Goal: Contribute content: Add original content to the website for others to see

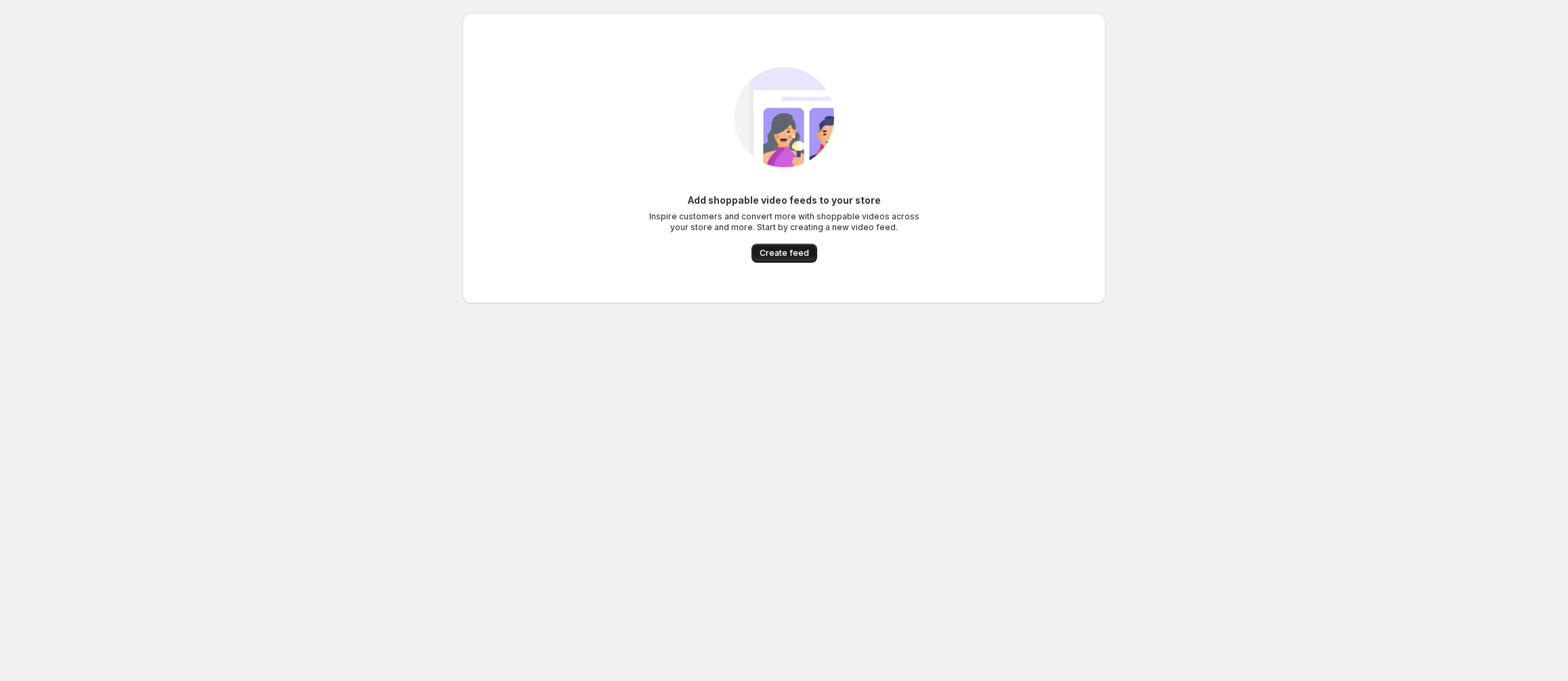
click at [783, 250] on span "Create feed" at bounding box center [784, 253] width 49 height 11
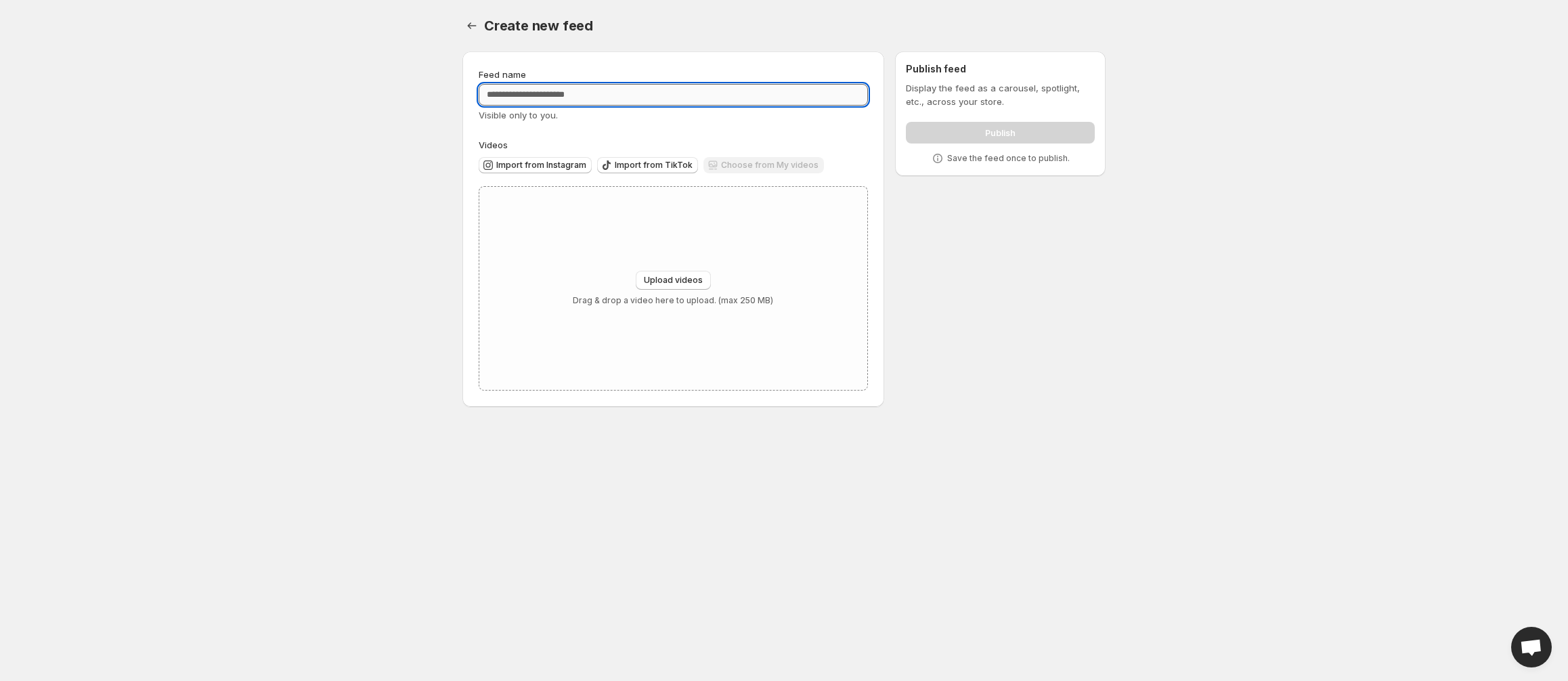
click at [528, 89] on input "Feed name" at bounding box center [673, 94] width 390 height 21
type input "**********"
click at [669, 287] on button "Upload videos" at bounding box center [674, 280] width 75 height 19
type input "**********"
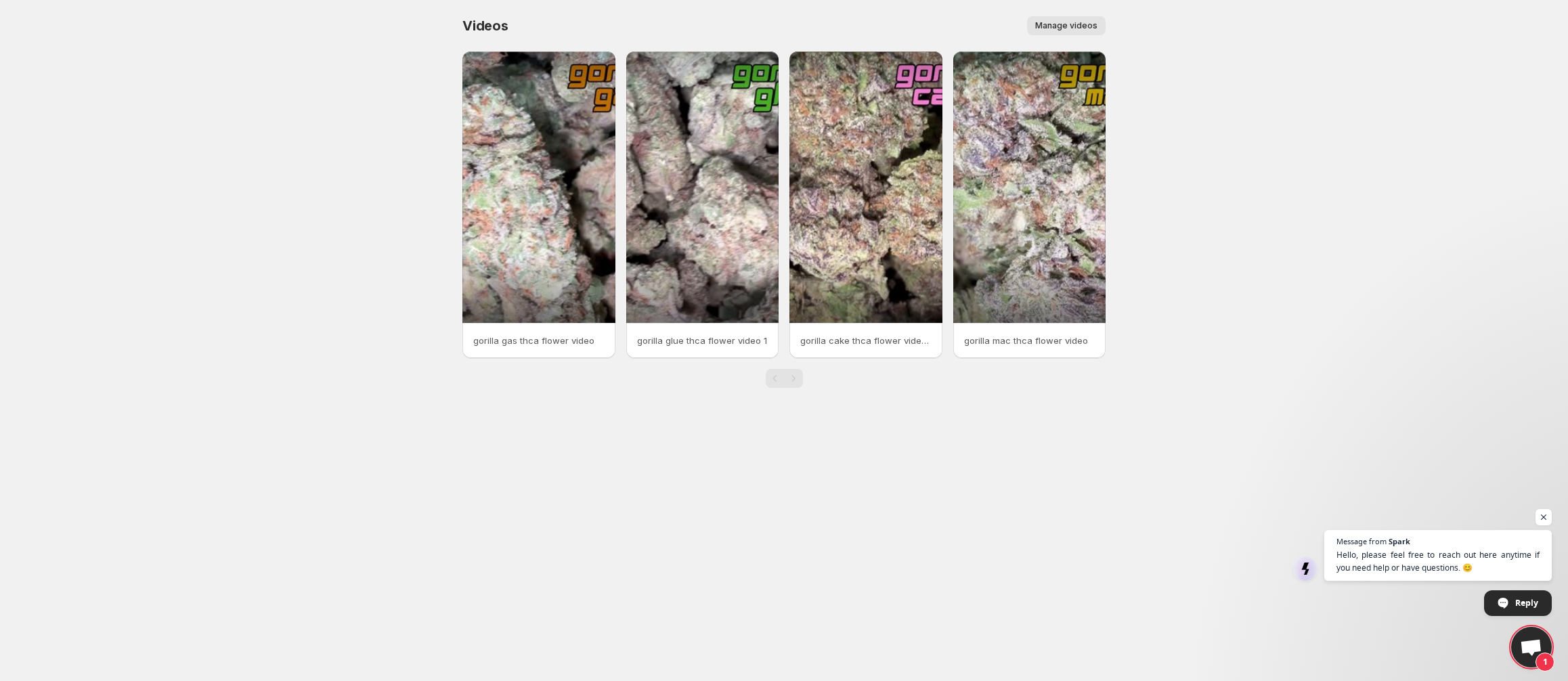
click at [1073, 27] on span "Manage videos" at bounding box center [1066, 26] width 62 height 11
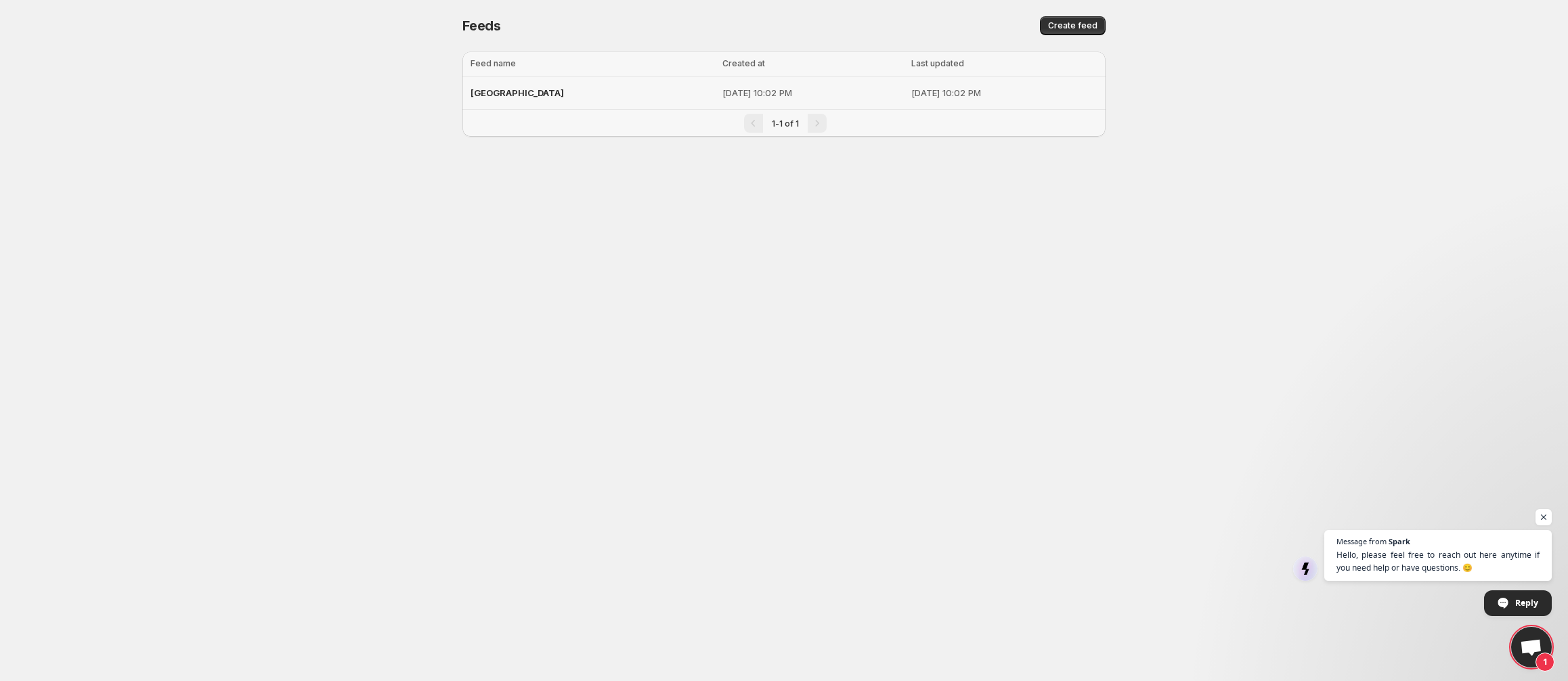
click at [512, 86] on div "[GEOGRAPHIC_DATA]" at bounding box center [593, 92] width 244 height 25
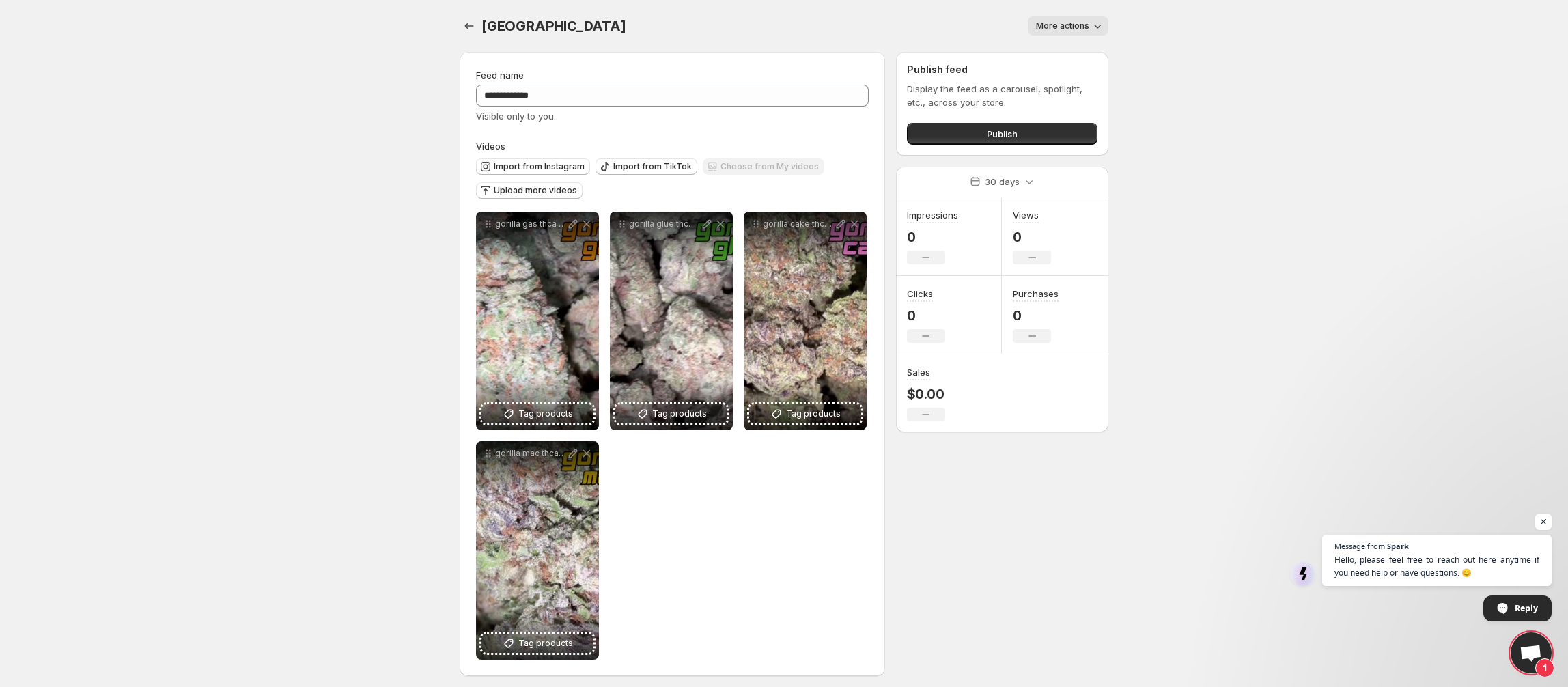
click at [1056, 18] on button "More actions" at bounding box center [1068, 26] width 81 height 19
click at [1057, 18] on button "More actions" at bounding box center [1068, 26] width 81 height 19
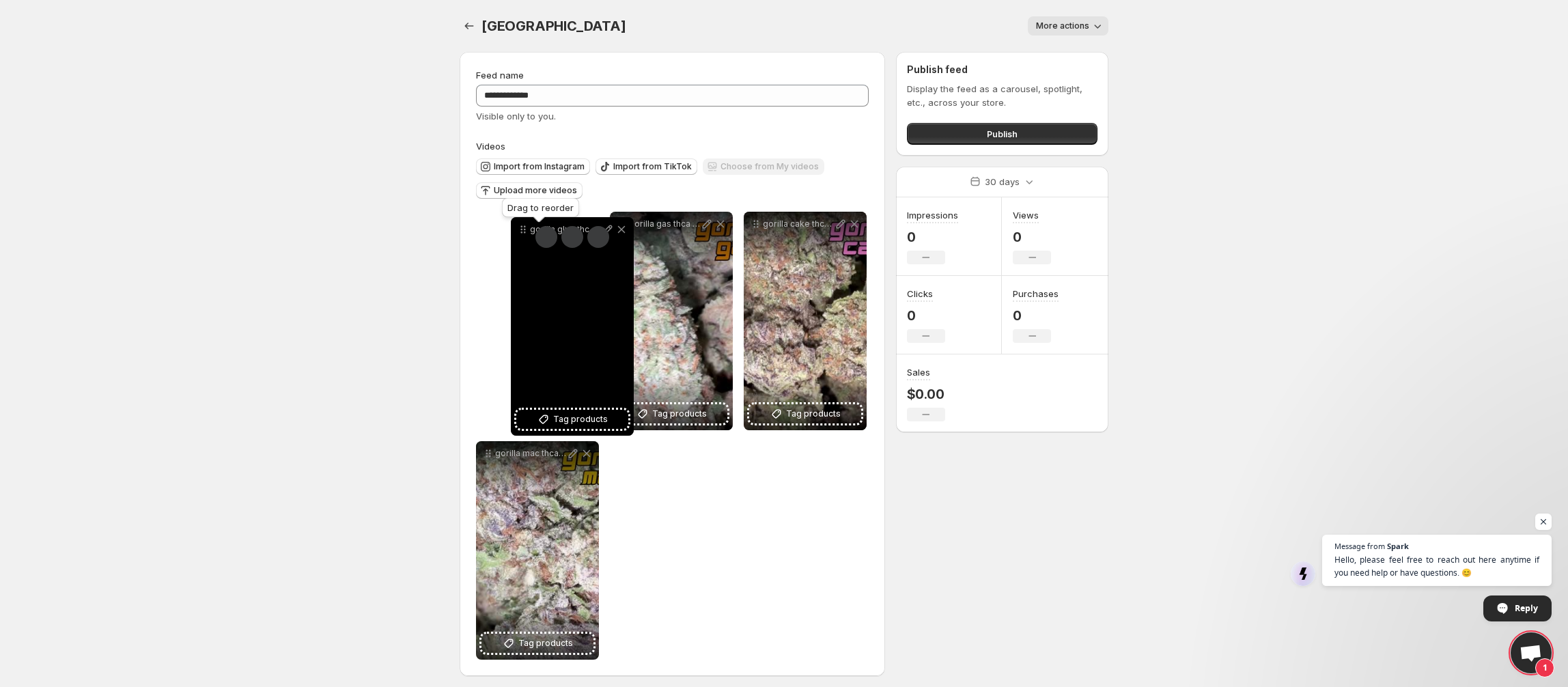
drag, startPoint x: 619, startPoint y: 225, endPoint x: 520, endPoint y: 230, distance: 99.1
click at [520, 230] on icon at bounding box center [523, 230] width 14 height 14
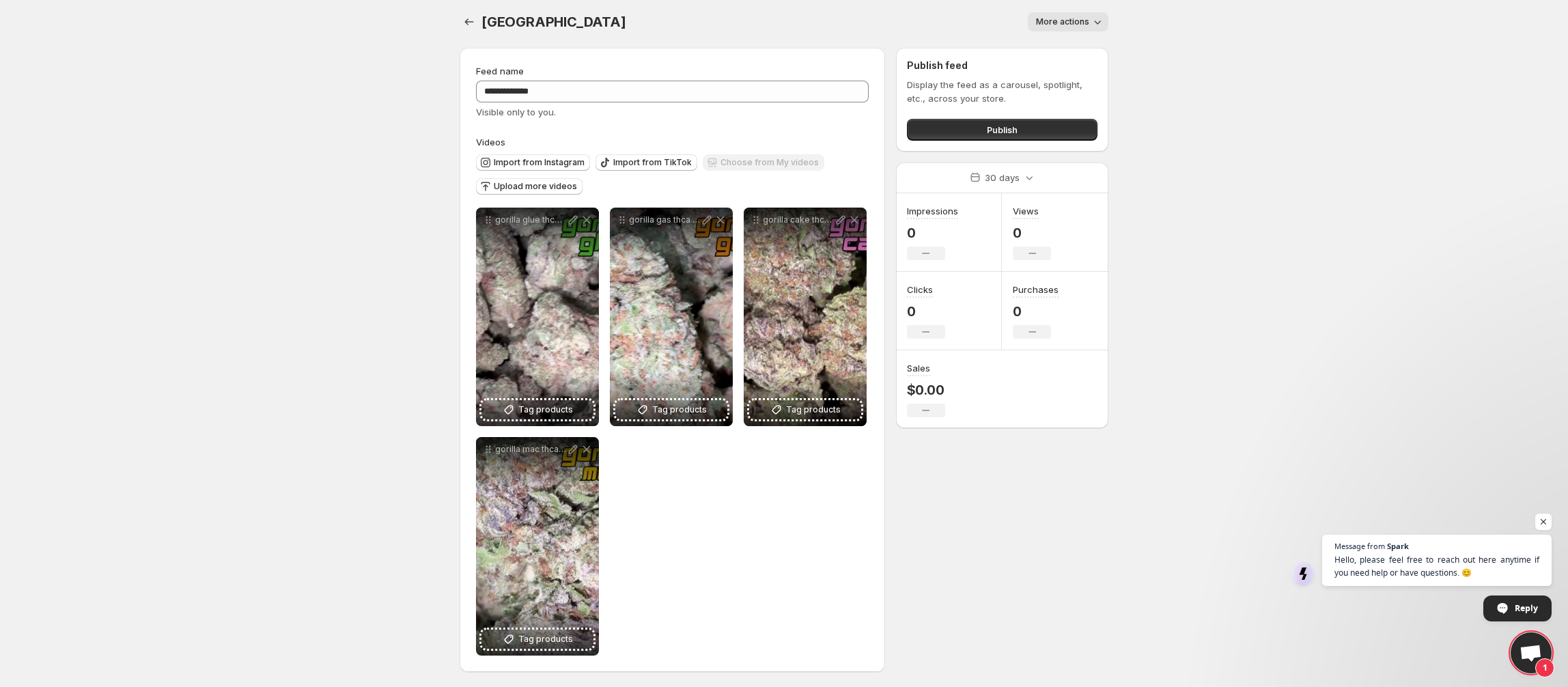
scroll to position [5, 0]
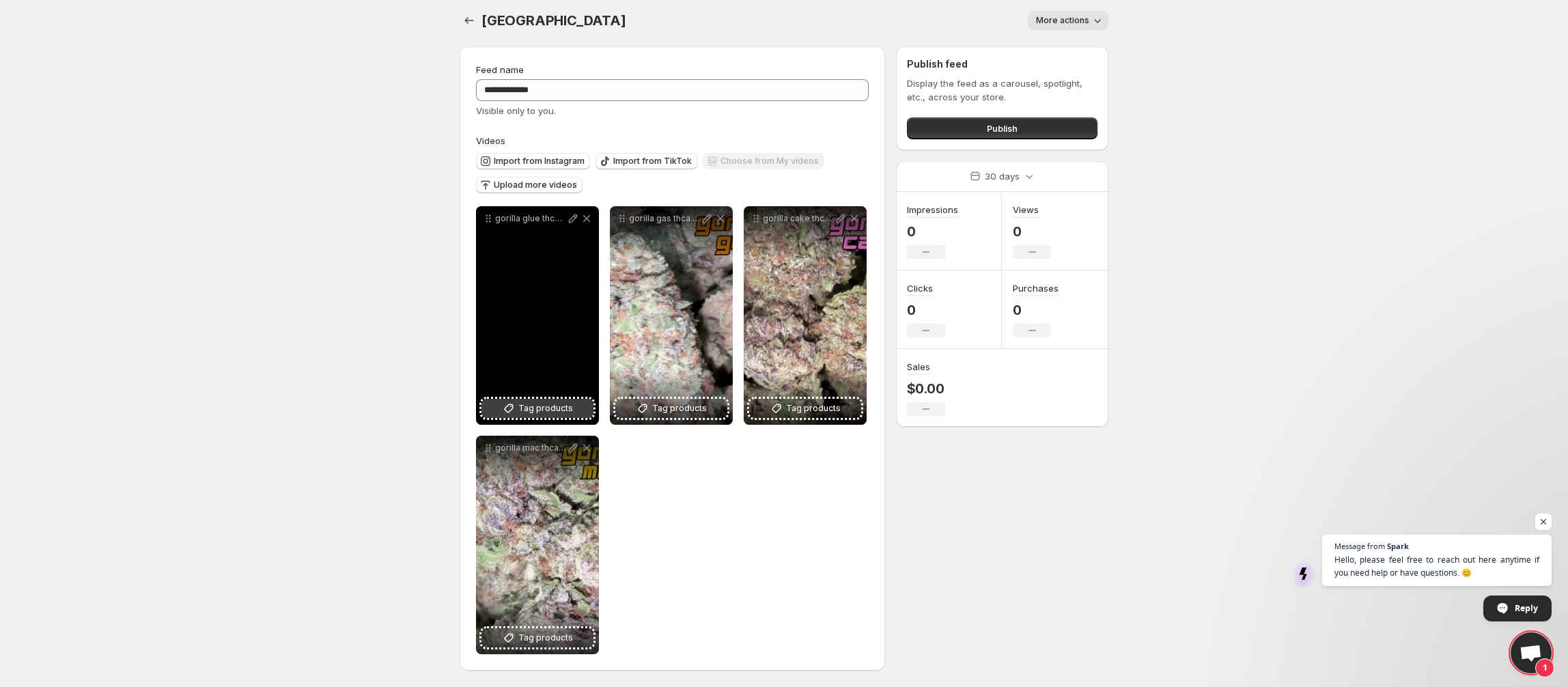
click at [520, 408] on span "Tag products" at bounding box center [546, 408] width 55 height 14
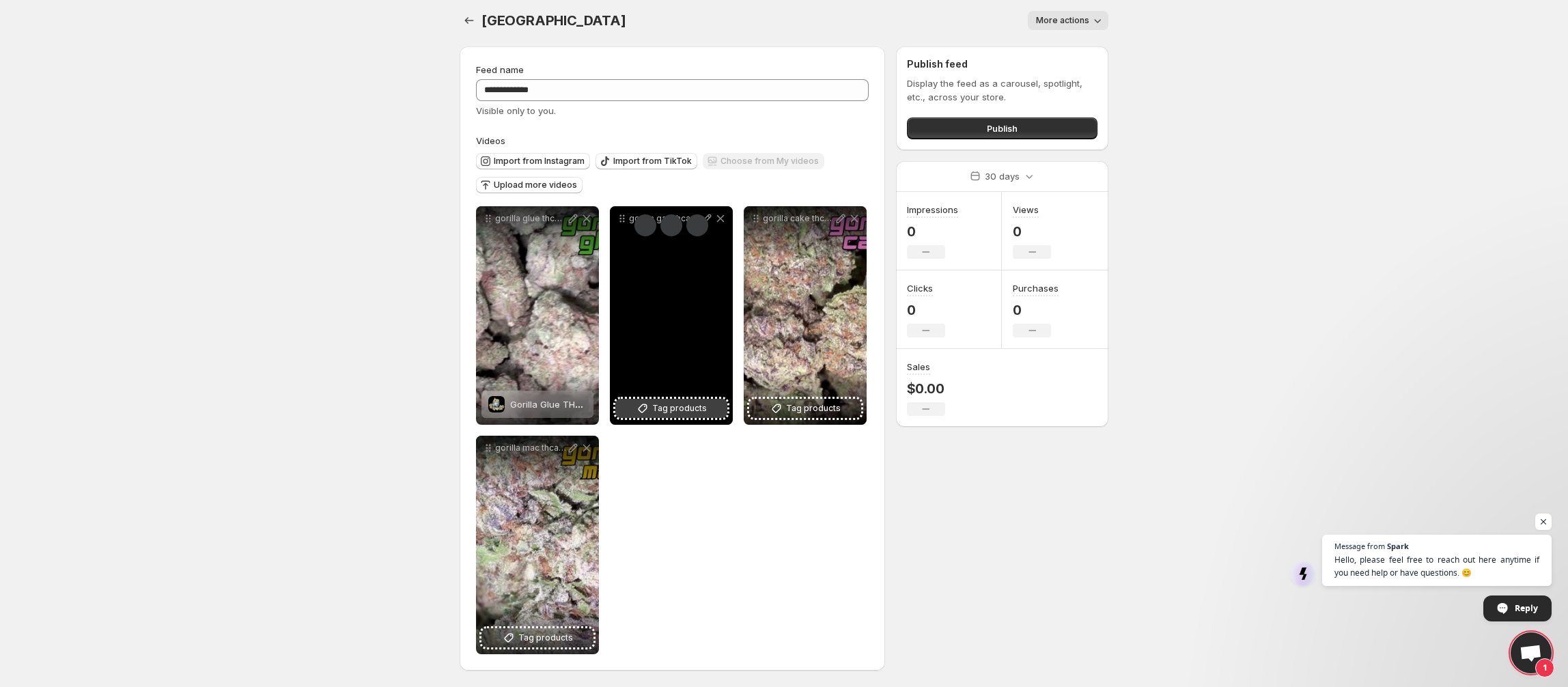
click at [655, 409] on span "Tag products" at bounding box center [679, 408] width 55 height 14
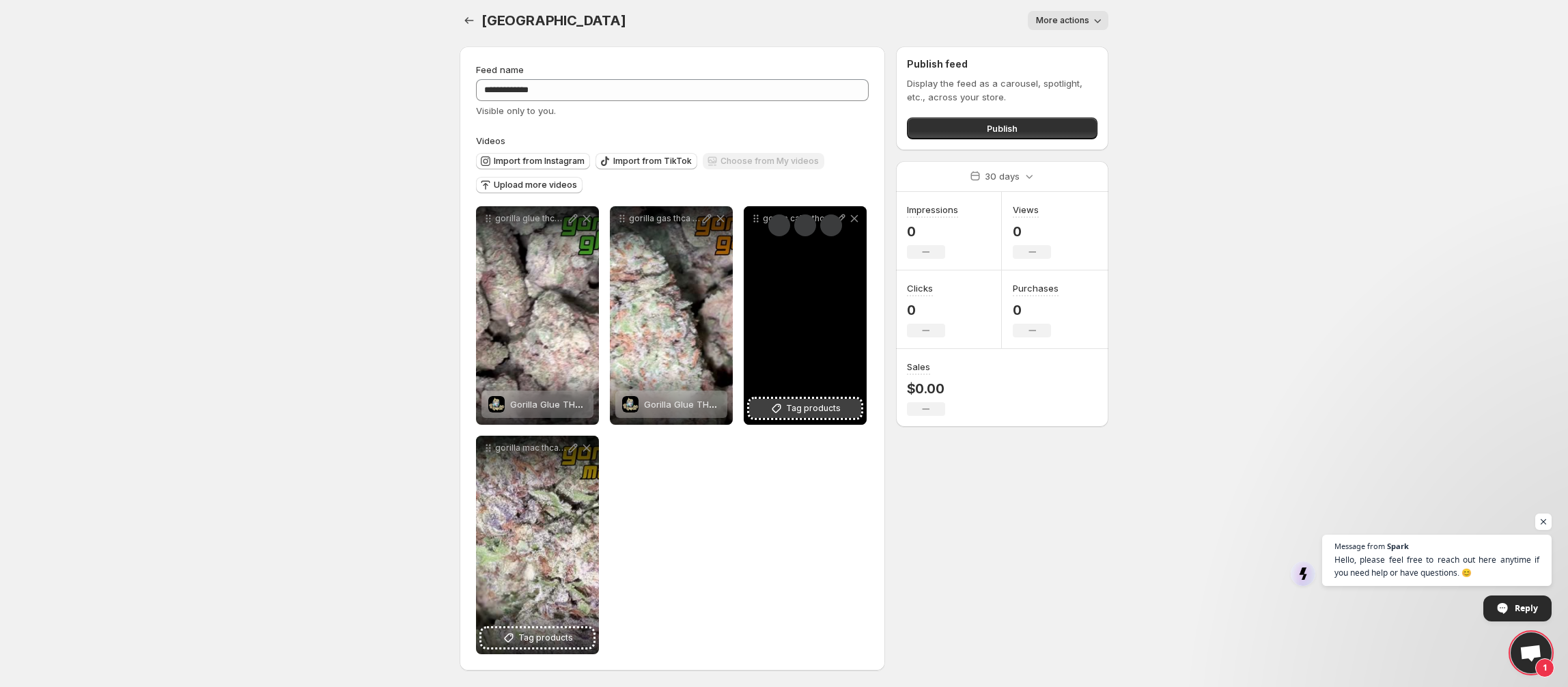
click at [768, 414] on button "Tag products" at bounding box center [805, 408] width 112 height 19
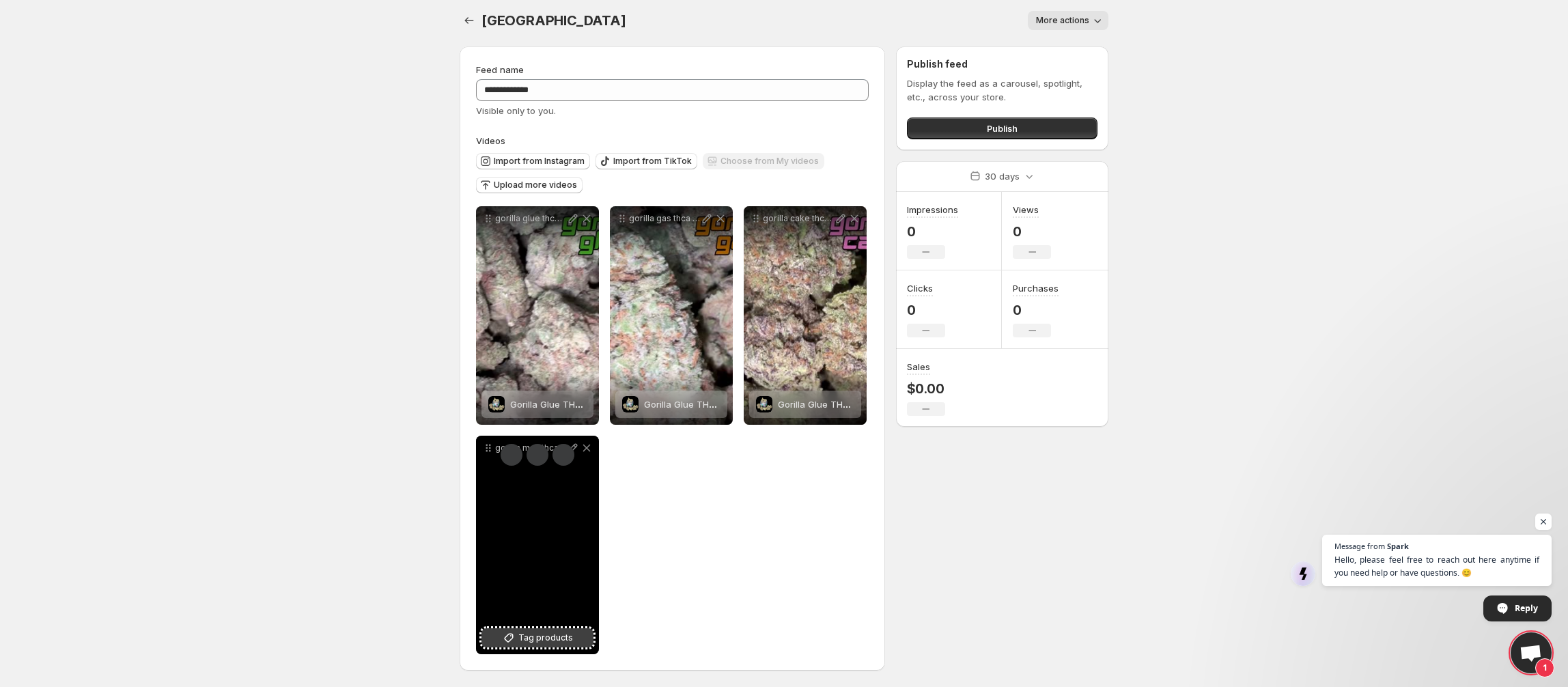
click at [534, 630] on button "Tag products" at bounding box center [538, 638] width 112 height 19
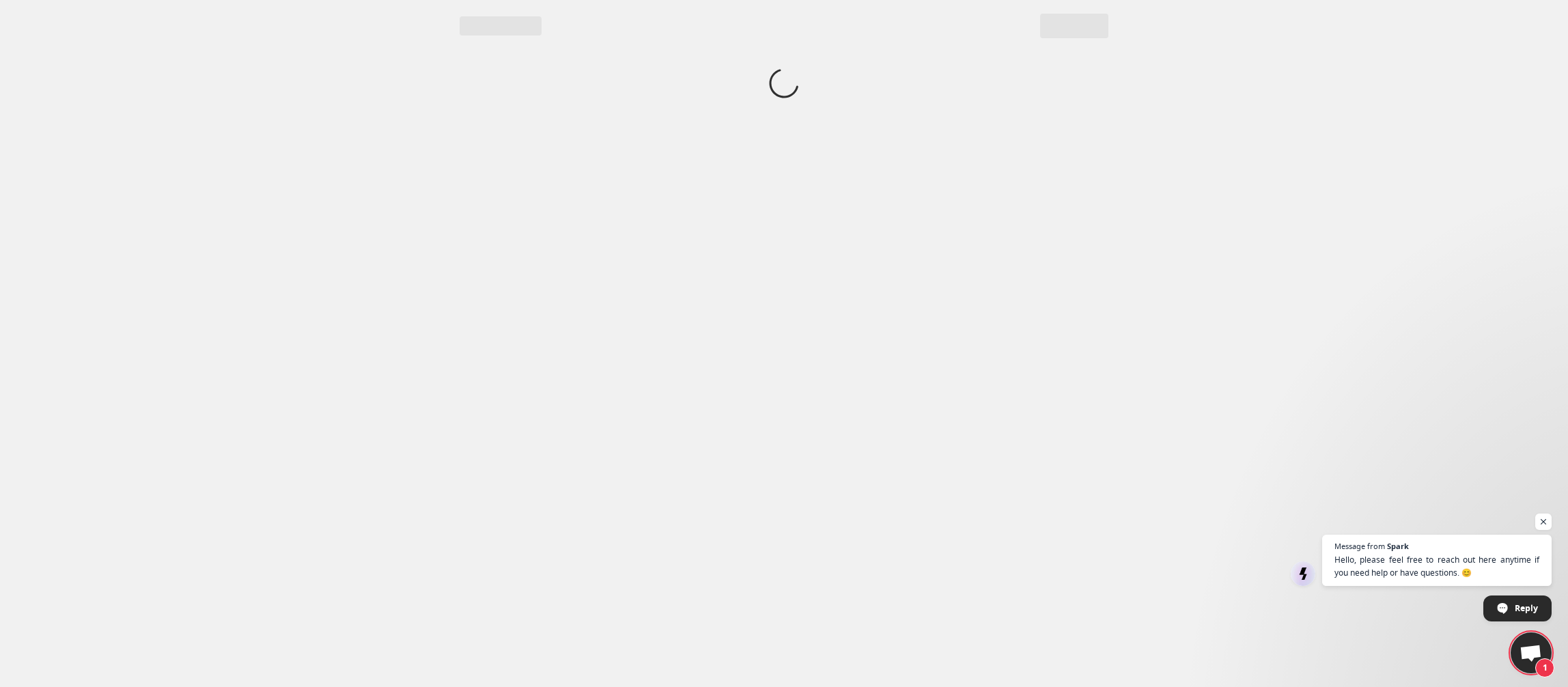
scroll to position [0, 0]
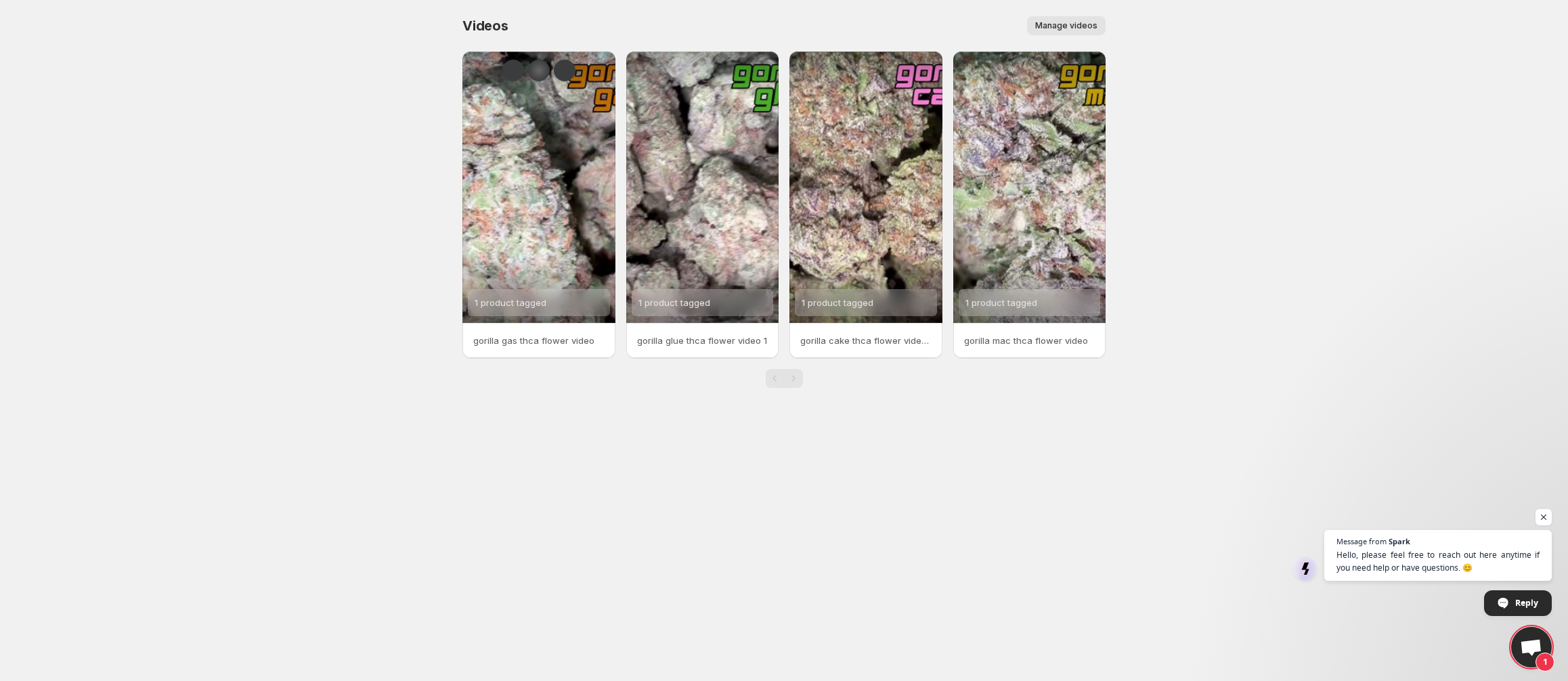
click at [543, 67] on div "Lucid Mode Button" at bounding box center [538, 70] width 21 height 21
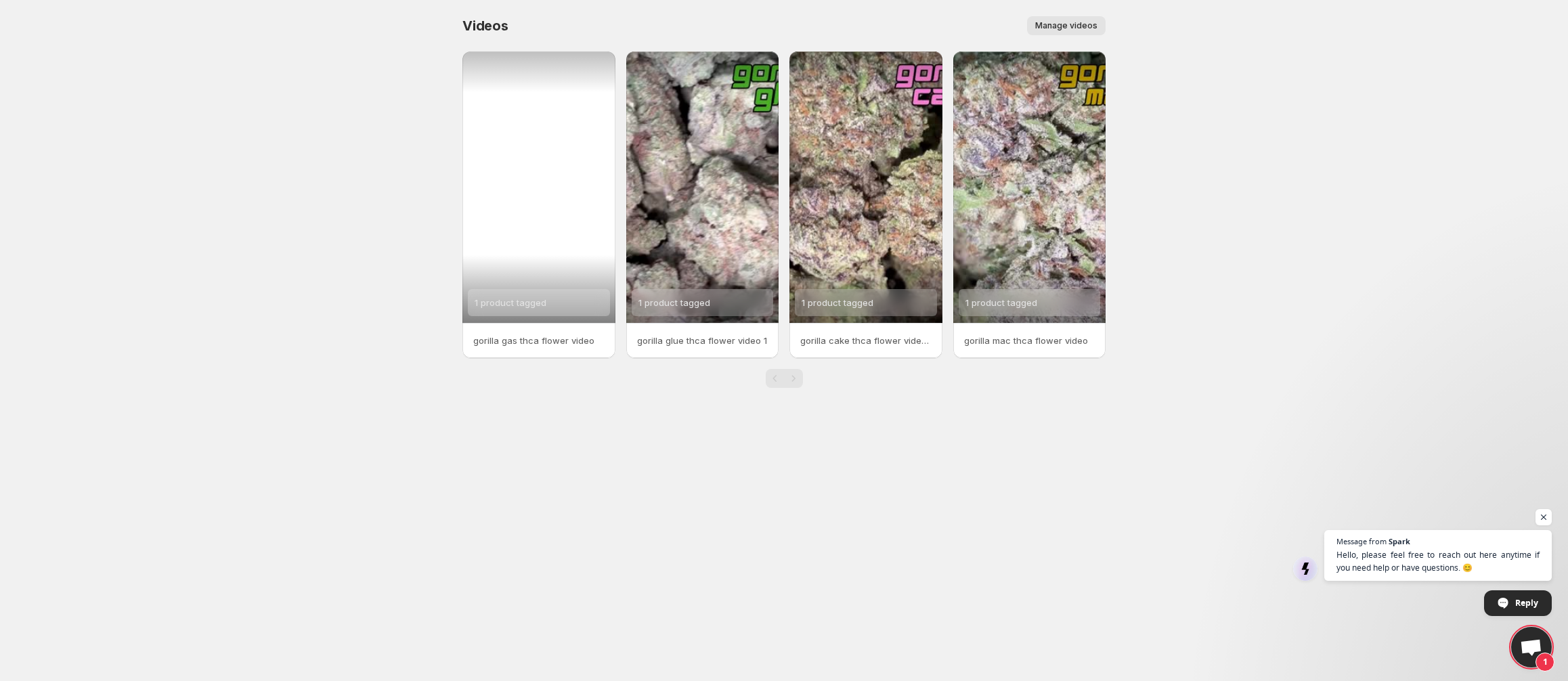
click at [538, 70] on html "Home Feeds Videos Subscription Settings Videos. This page is ready Videos Manag…" at bounding box center [784, 340] width 1568 height 681
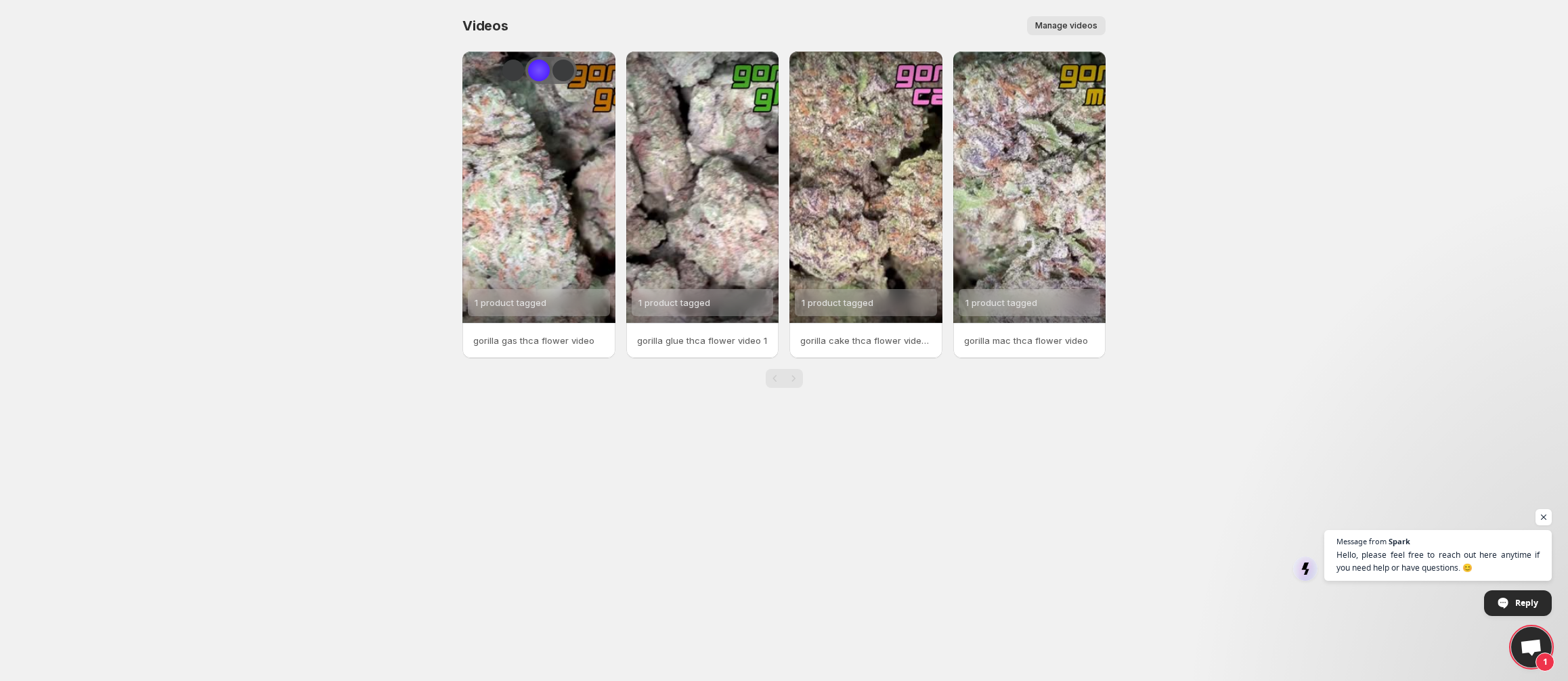
click at [538, 70] on div "Lucid Mode Button" at bounding box center [538, 70] width 21 height 21
click at [546, 338] on p "gorilla gas thca flower video" at bounding box center [539, 340] width 131 height 14
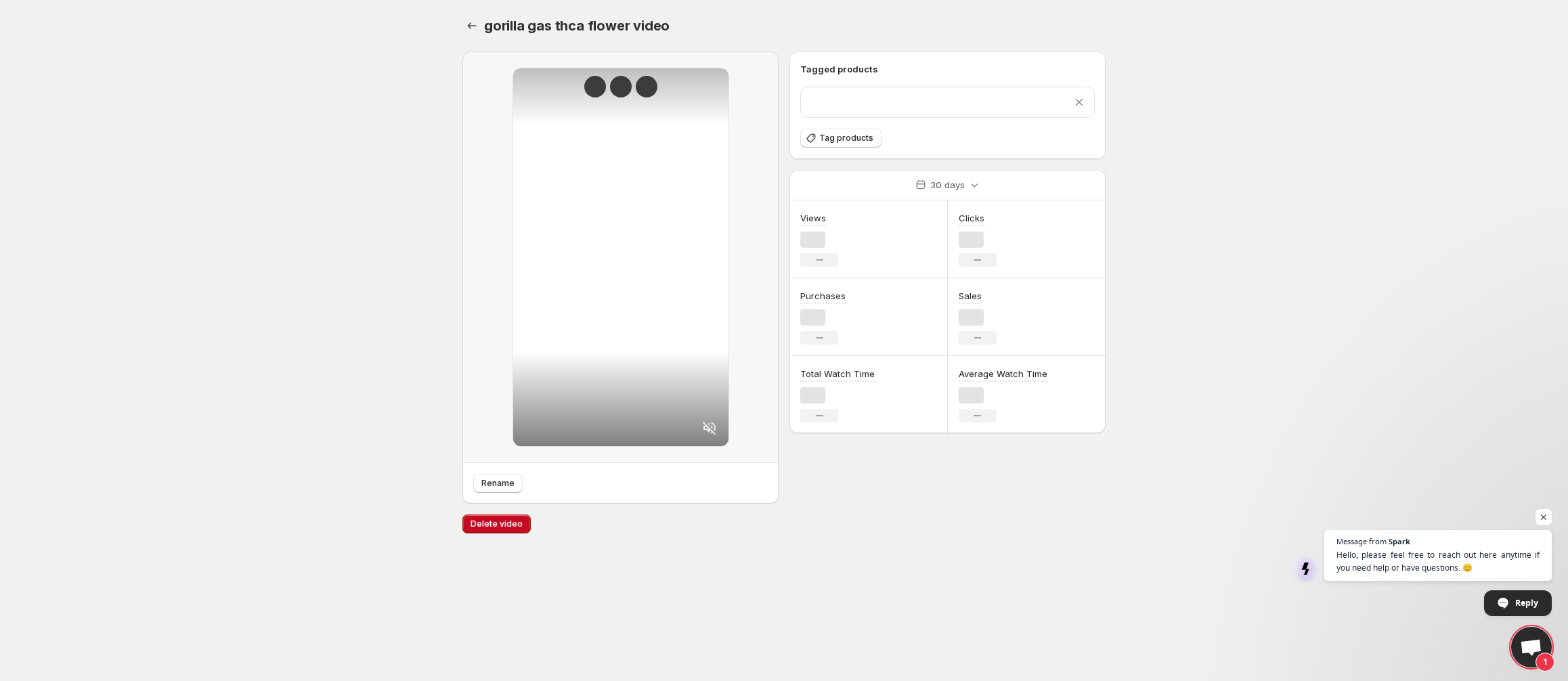
click at [546, 338] on div at bounding box center [621, 257] width 216 height 378
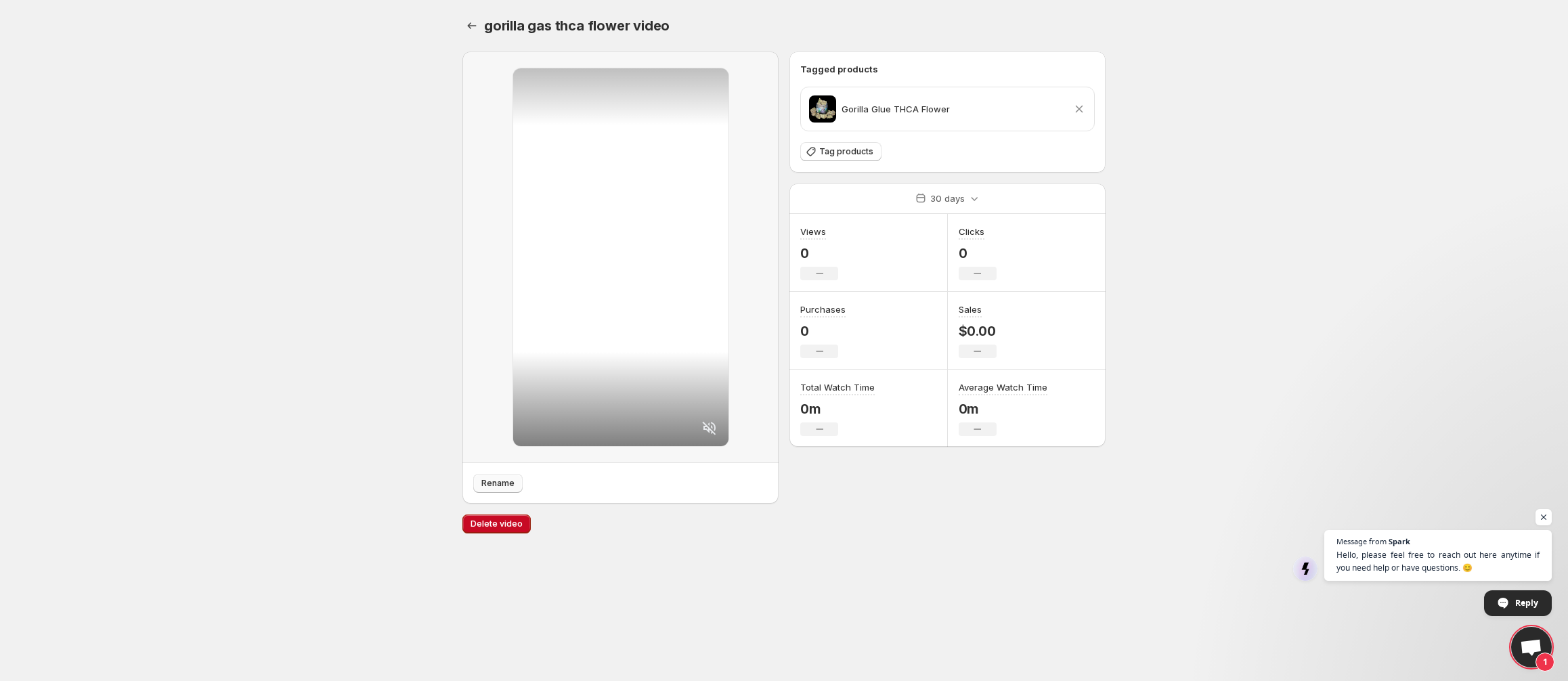
click at [503, 485] on span "Rename" at bounding box center [498, 483] width 33 height 11
click at [474, 24] on icon "Settings" at bounding box center [472, 26] width 14 height 14
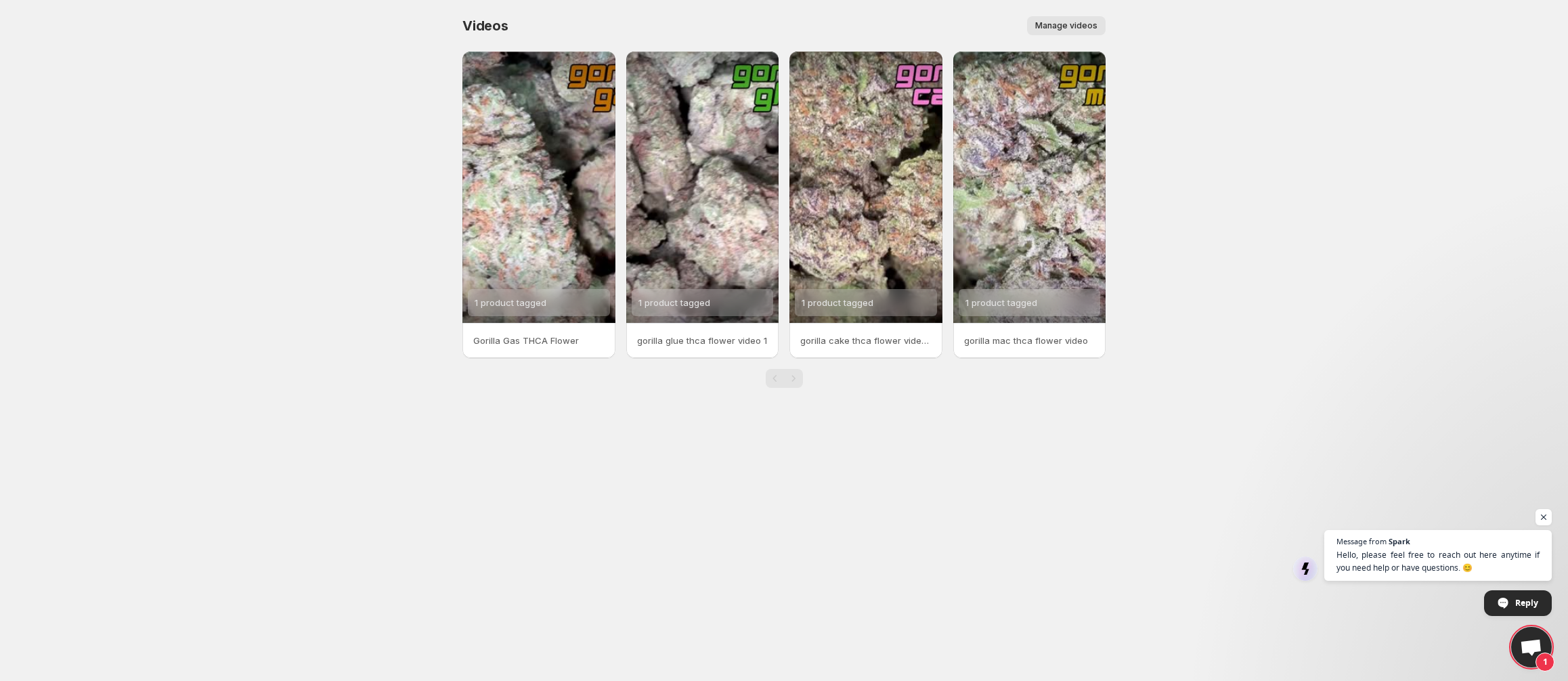
click at [715, 340] on p "gorilla glue thca flower video 1" at bounding box center [703, 340] width 131 height 14
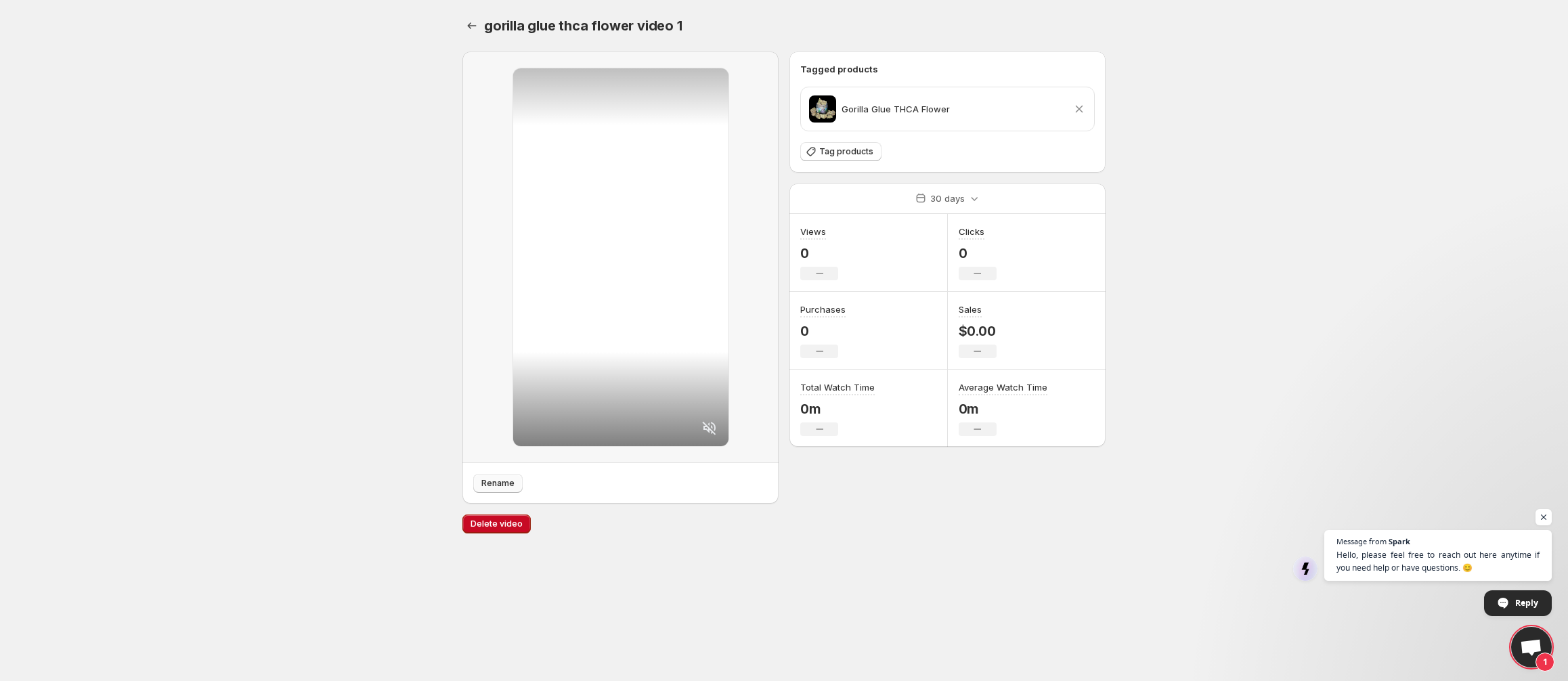
click at [501, 478] on button "Rename" at bounding box center [498, 483] width 49 height 19
click at [472, 17] on button "Settings" at bounding box center [472, 26] width 19 height 19
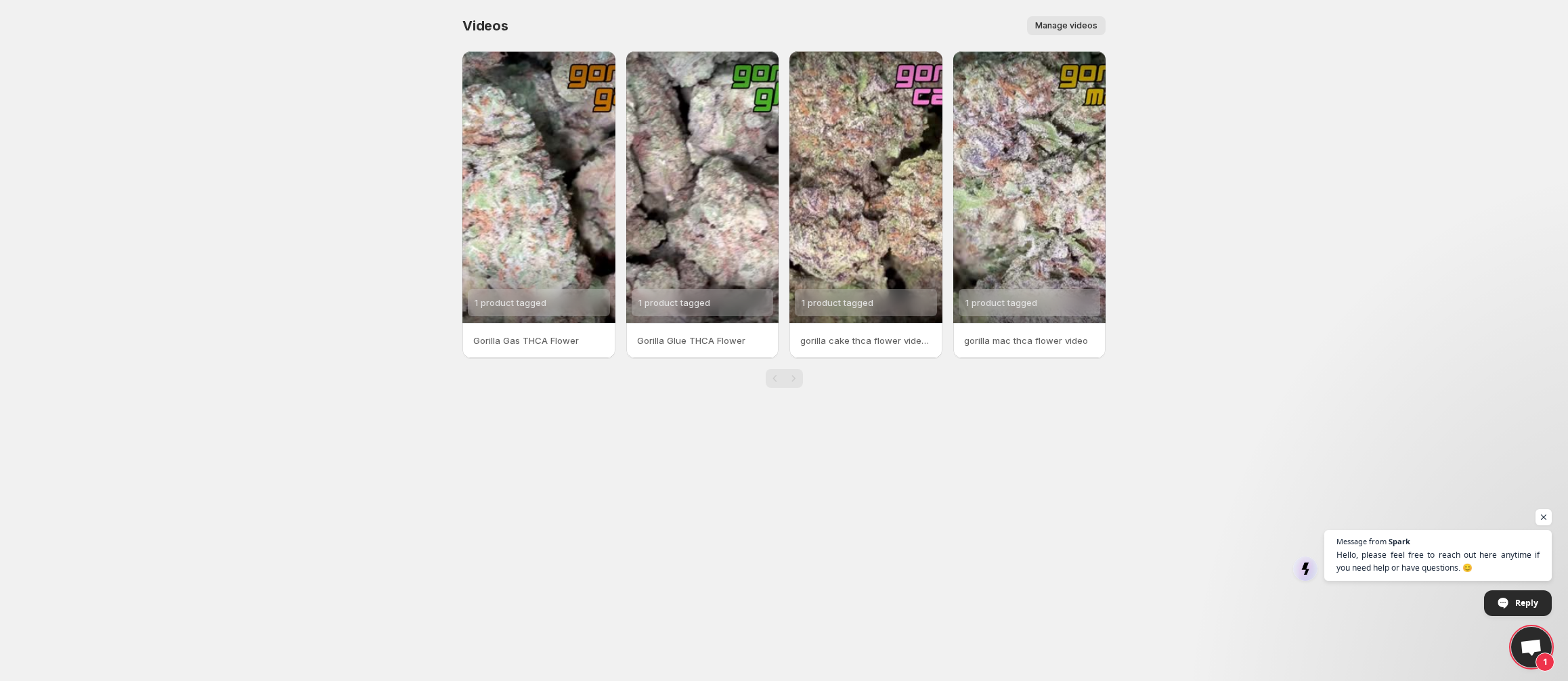
click at [834, 345] on p "gorilla cake thca flower video 1" at bounding box center [866, 340] width 131 height 14
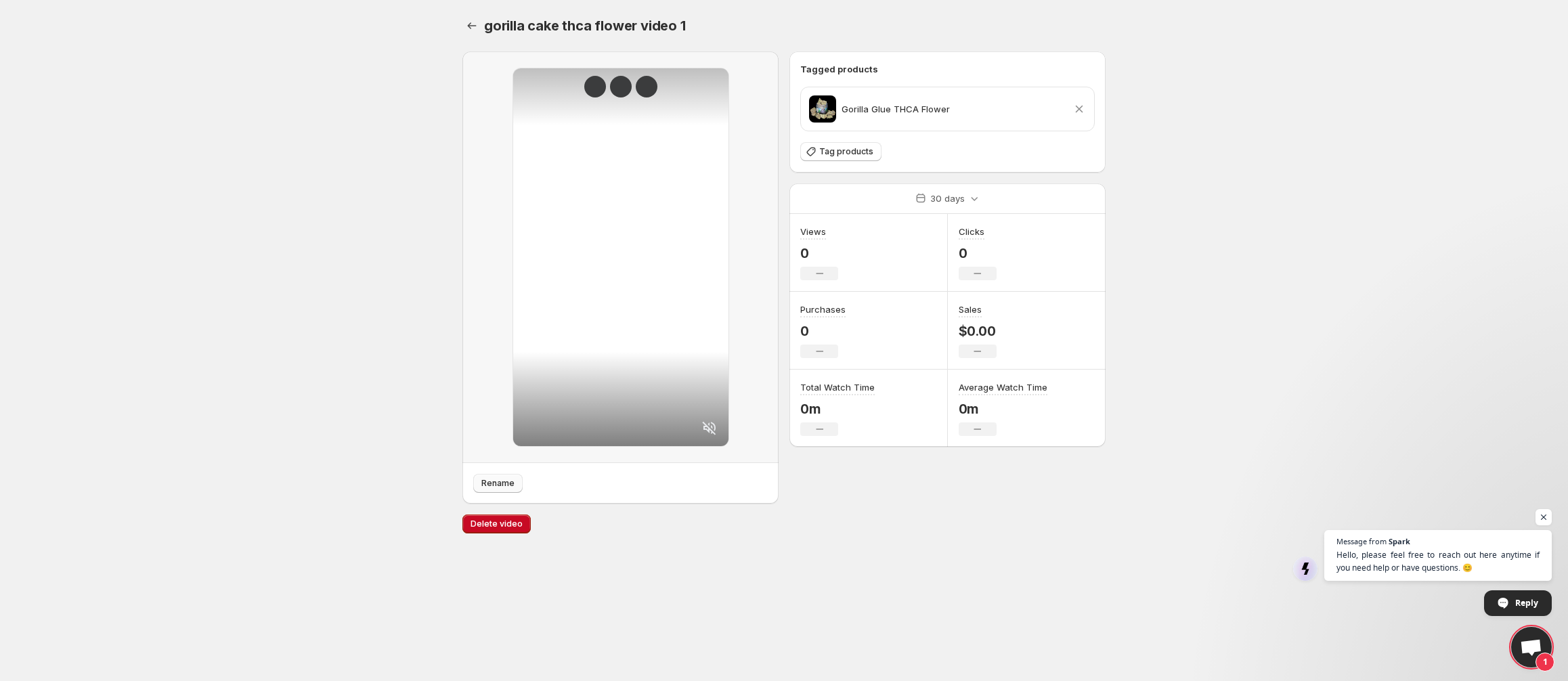
click at [495, 486] on span "Rename" at bounding box center [498, 483] width 33 height 11
click at [592, 85] on div "Detach button" at bounding box center [594, 86] width 21 height 21
click at [617, 88] on div "Lucid Mode Button" at bounding box center [620, 86] width 21 height 21
click at [662, 106] on div at bounding box center [621, 257] width 216 height 378
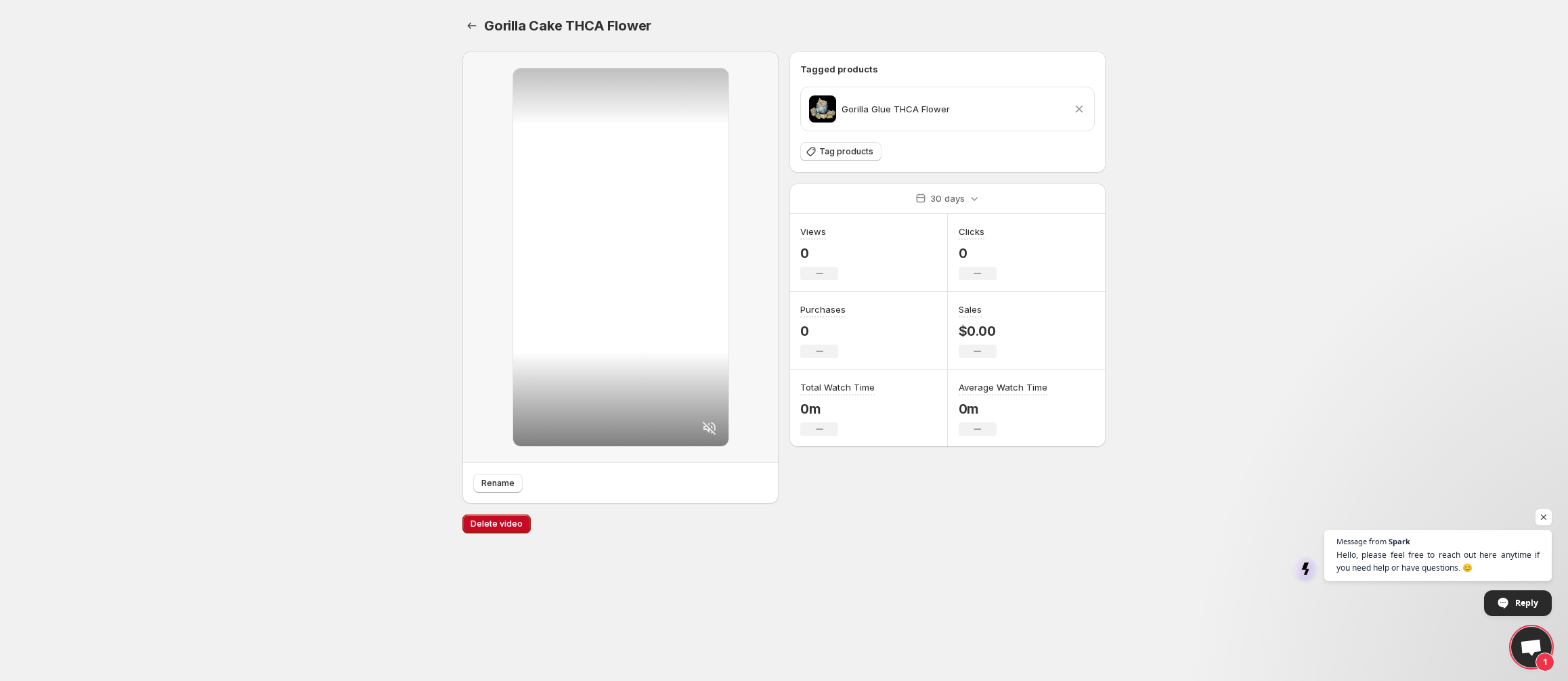
click at [322, 143] on body "Home Feeds Videos Subscription Settings Gorilla Cake THCA Flower. This page is …" at bounding box center [784, 340] width 1568 height 681
click at [618, 111] on div at bounding box center [621, 257] width 216 height 378
click at [470, 30] on icon "Settings" at bounding box center [472, 26] width 14 height 14
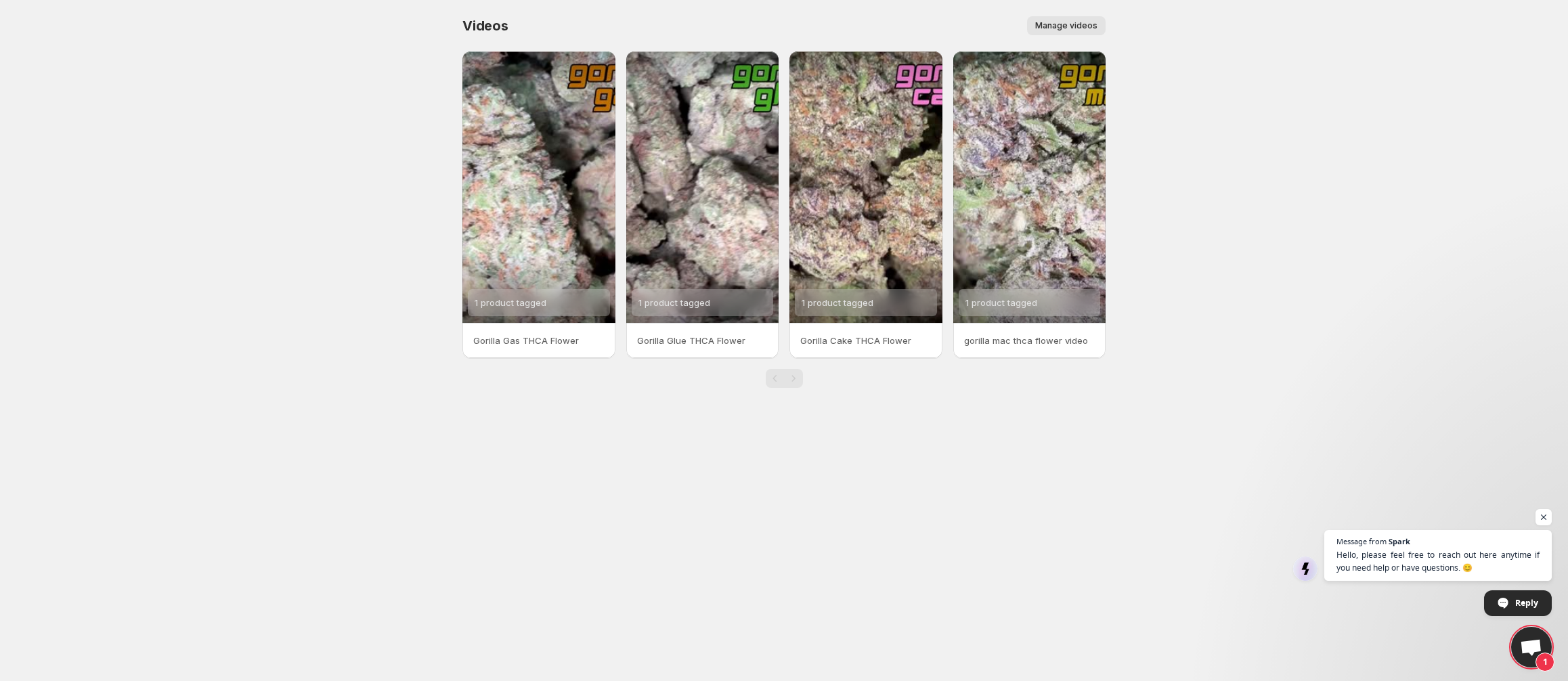
click at [1018, 184] on div "1 product tagged" at bounding box center [1029, 187] width 153 height 271
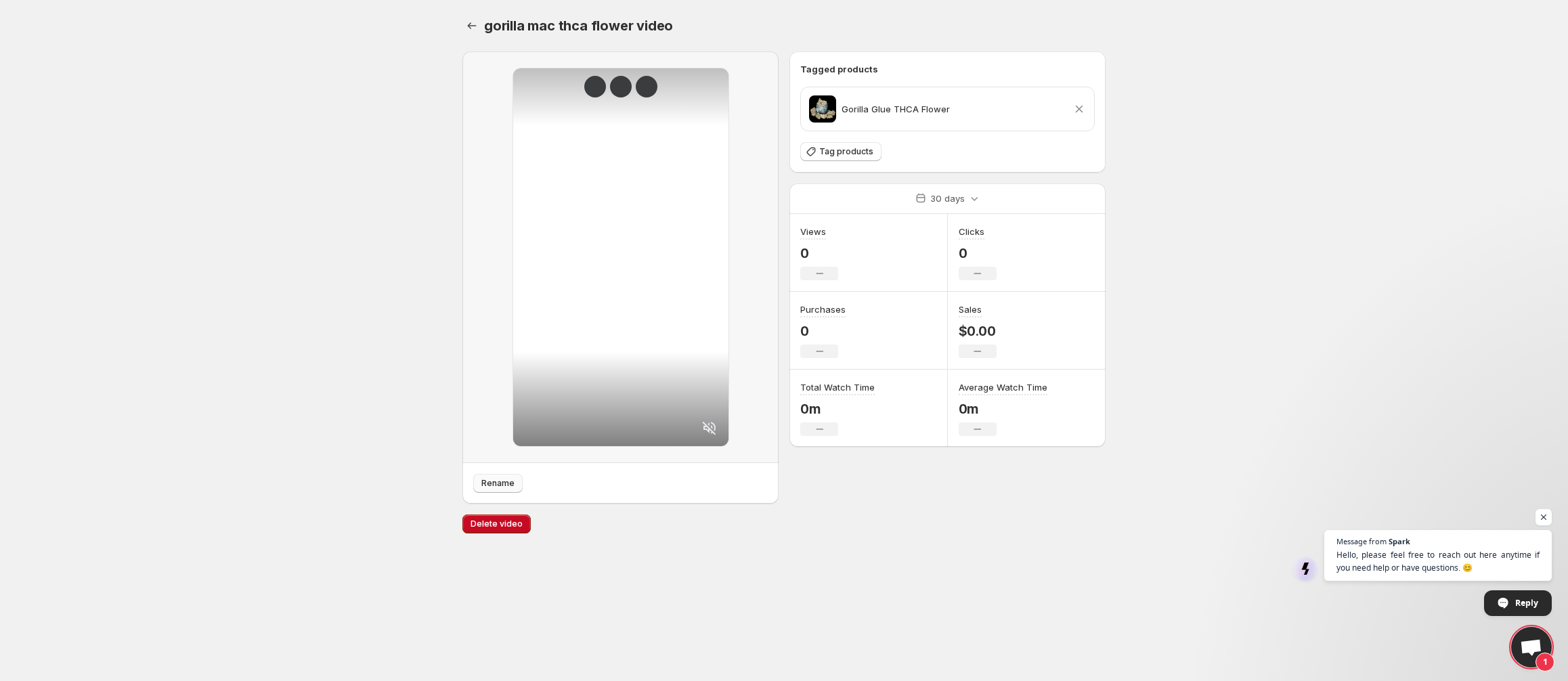
click at [490, 485] on span "Rename" at bounding box center [498, 483] width 33 height 11
click at [649, 79] on div "Skip button" at bounding box center [646, 86] width 21 height 21
click at [646, 78] on div "Skip button" at bounding box center [646, 86] width 21 height 21
click at [468, 28] on icon "Settings" at bounding box center [472, 26] width 14 height 14
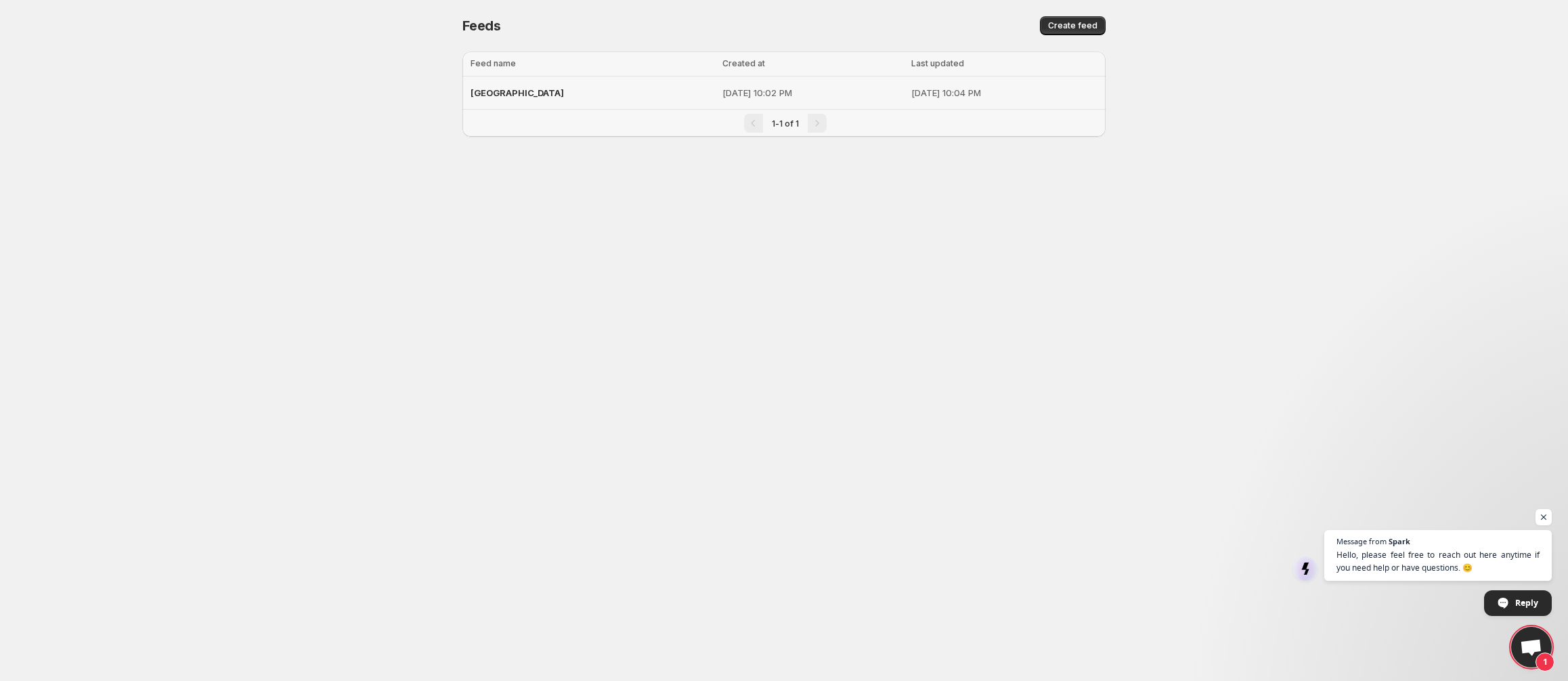
click at [911, 96] on p "[DATE] 10:04 PM" at bounding box center [1004, 93] width 186 height 14
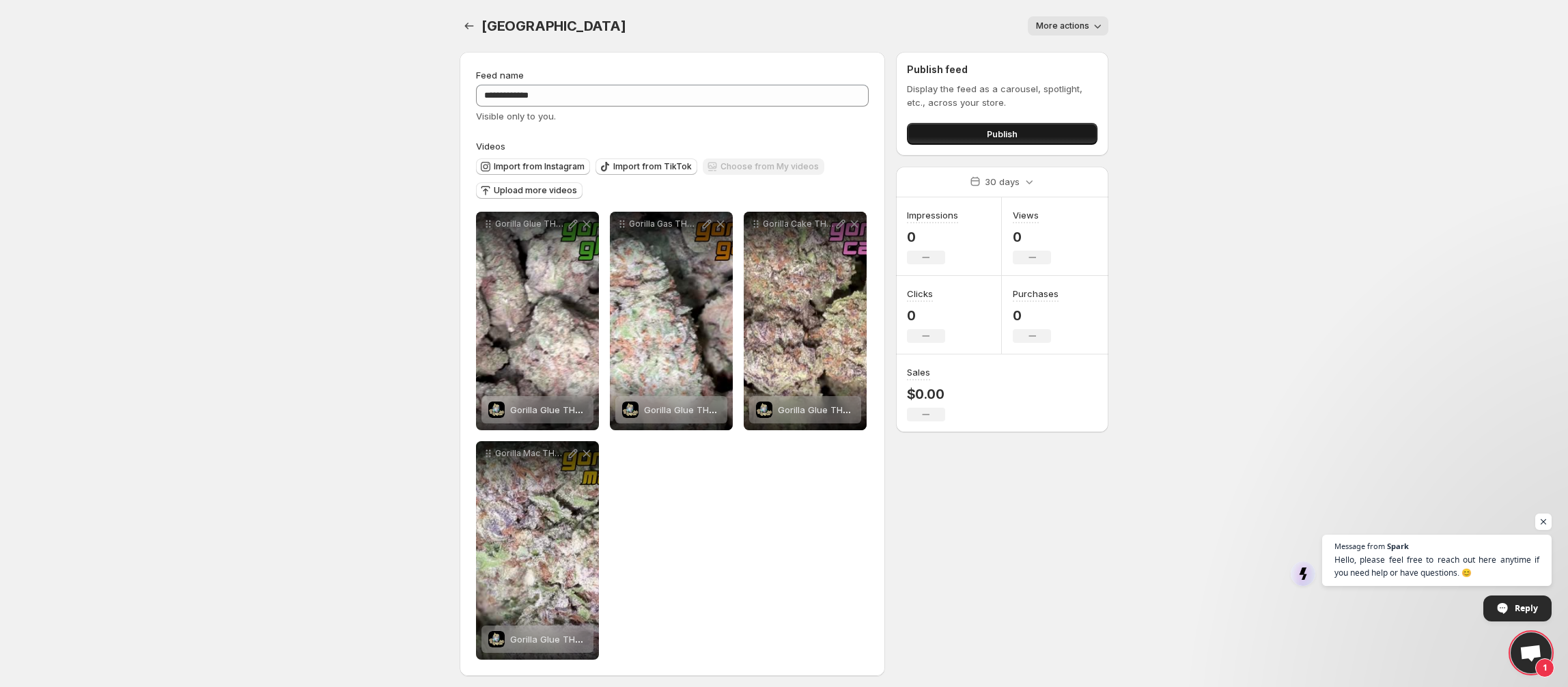
click at [959, 134] on button "Publish" at bounding box center [1003, 133] width 191 height 21
click at [987, 133] on span "Publish" at bounding box center [1002, 134] width 31 height 14
